Goal: Information Seeking & Learning: Learn about a topic

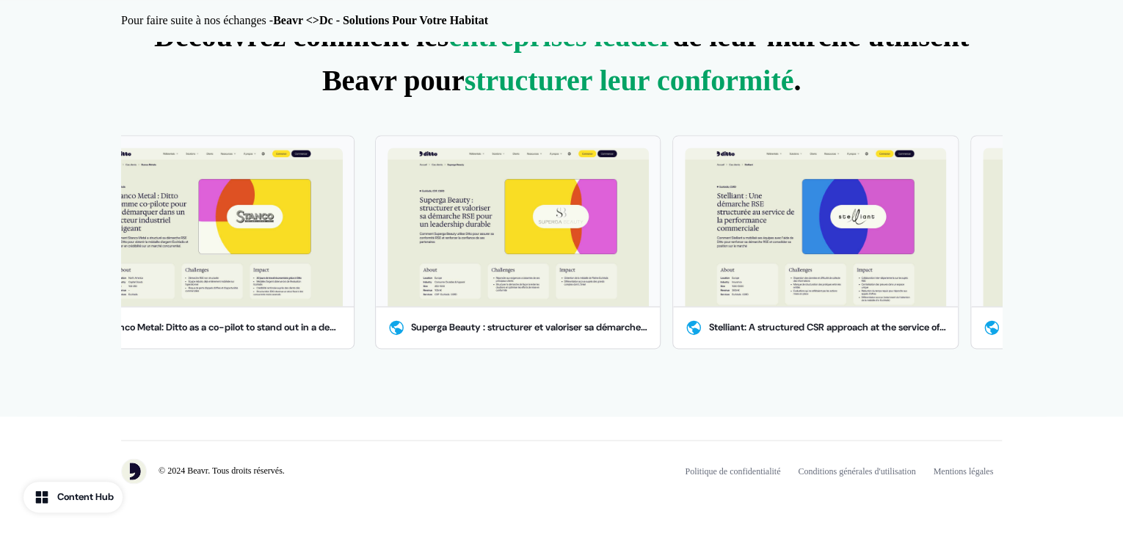
scroll to position [933, 0]
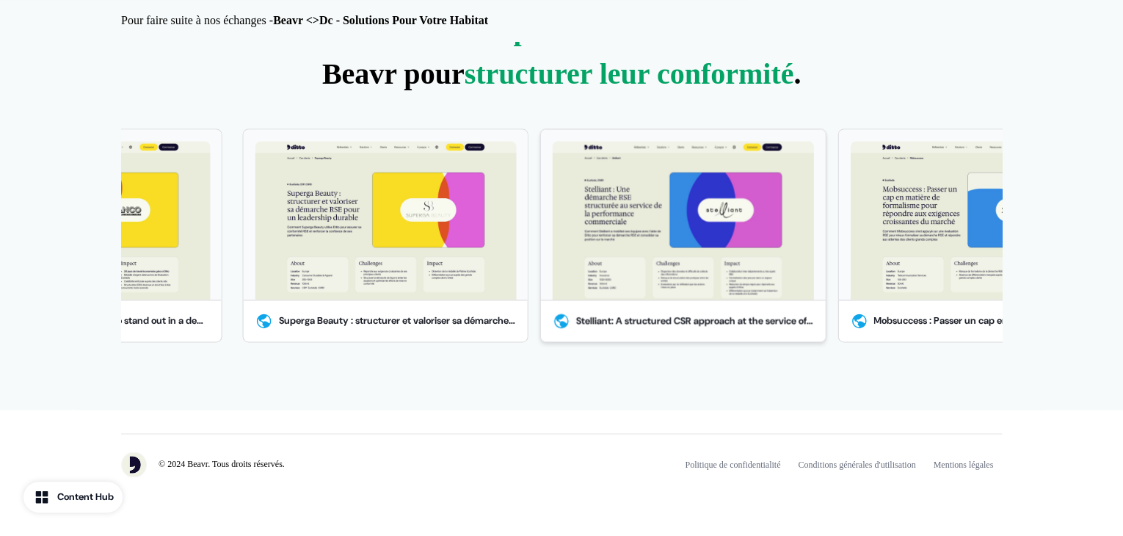
click at [646, 176] on img at bounding box center [683, 220] width 261 height 159
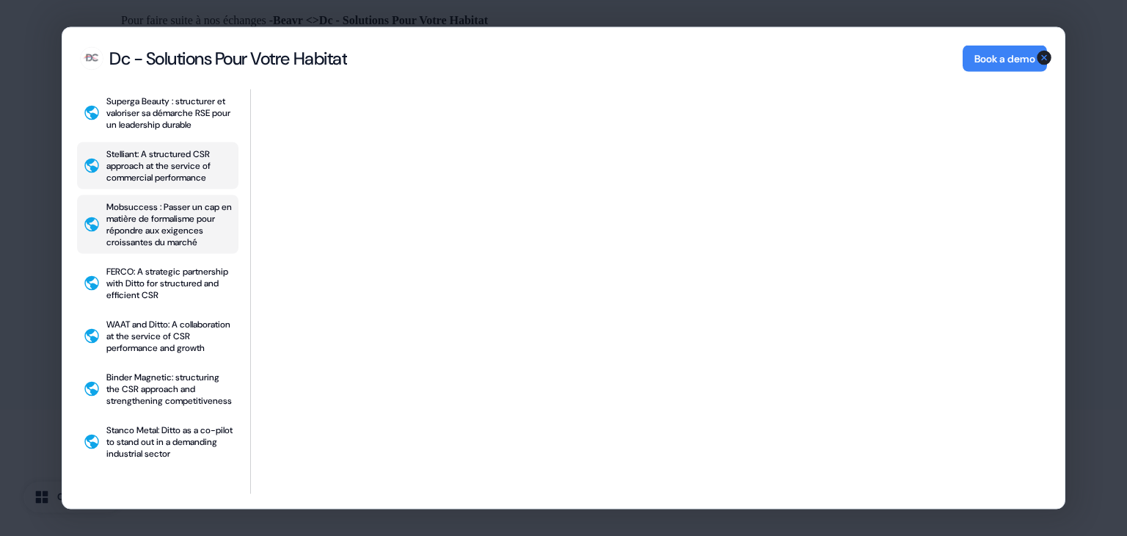
click at [180, 221] on div "Mobsuccess : Passer un cap en matière de formalisme pour répondre aux exigences…" at bounding box center [169, 224] width 126 height 47
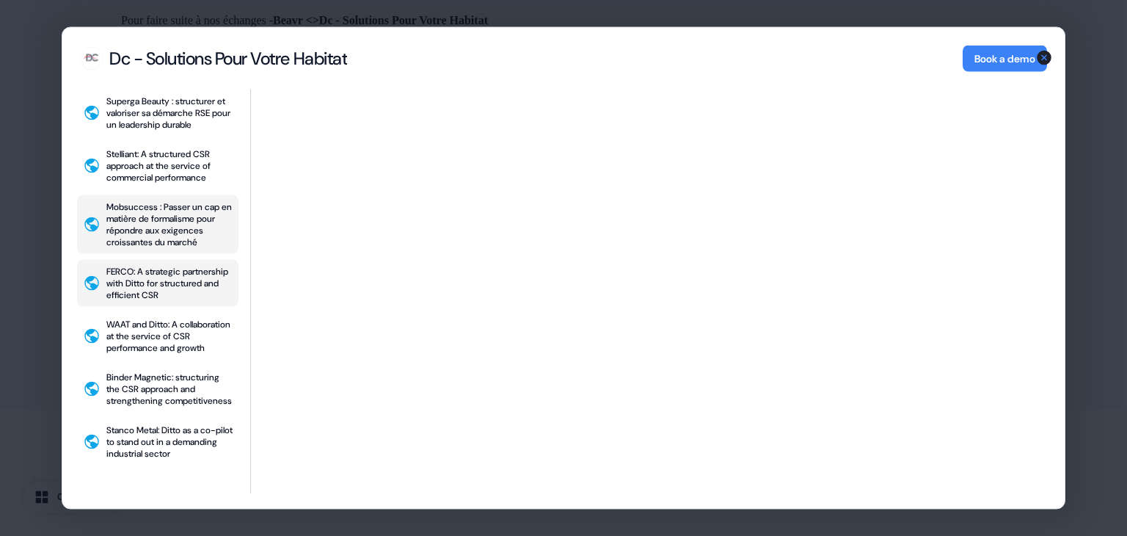
click at [169, 263] on button "FERCO: A strategic partnership with Ditto for structured and efficient CSR" at bounding box center [157, 283] width 161 height 47
click at [1046, 49] on icon "button" at bounding box center [1044, 58] width 18 height 18
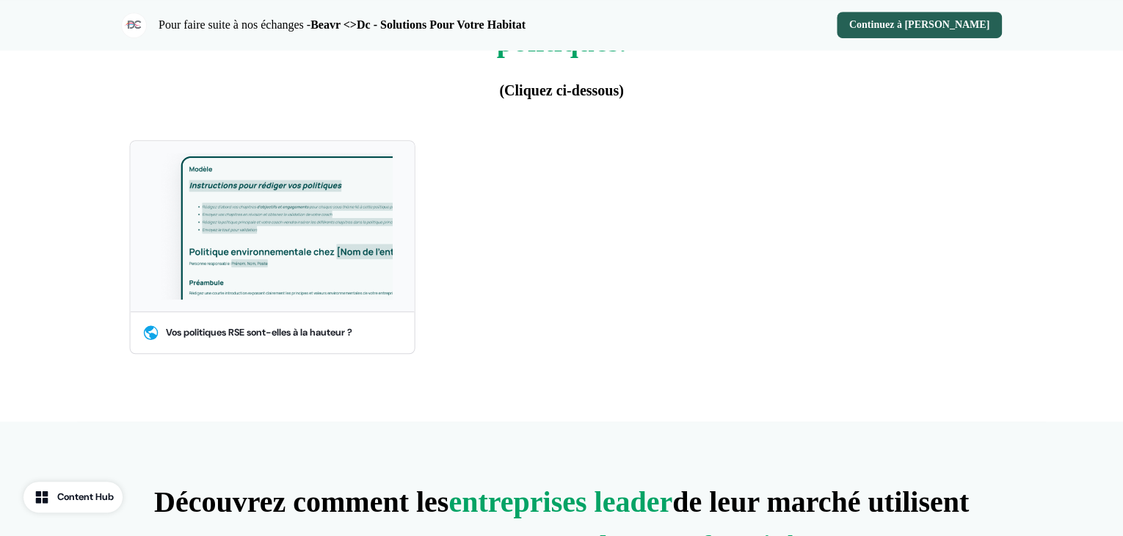
scroll to position [476, 0]
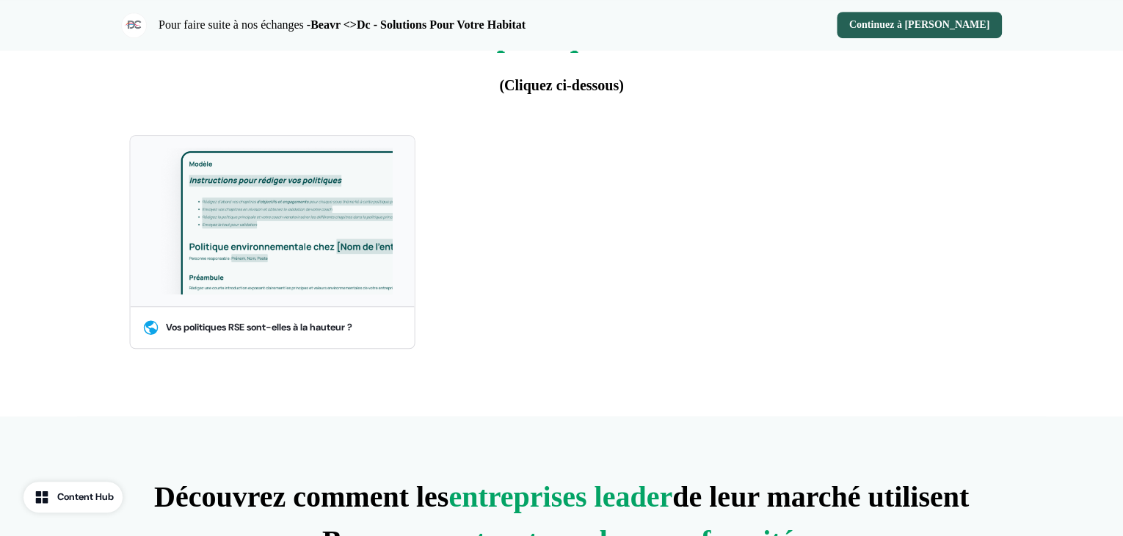
drag, startPoint x: 1124, startPoint y: 142, endPoint x: 1113, endPoint y: 445, distance: 302.6
click at [1113, 445] on html "Pour faire suite à nos échanges - Beavr <>Dc - Solutions Pour Votre Habitat Con…" at bounding box center [561, 263] width 1123 height 1479
drag, startPoint x: 1121, startPoint y: 330, endPoint x: 1126, endPoint y: 380, distance: 50.2
click at [1122, 380] on html "Pour faire suite à nos échanges - Beavr <>Dc - Solutions Pour Votre Habitat Con…" at bounding box center [561, 263] width 1123 height 1479
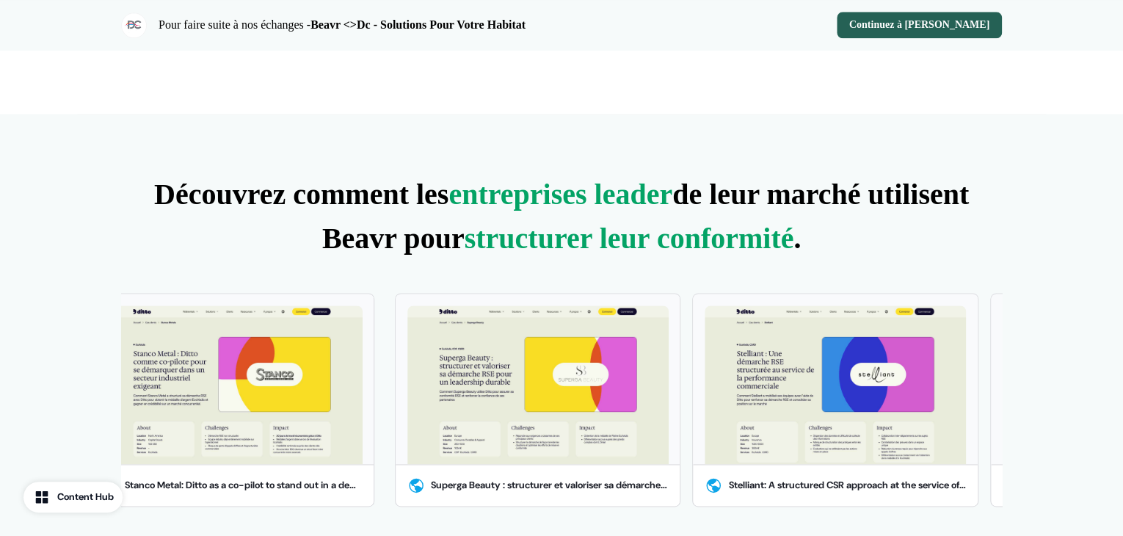
scroll to position [784, 0]
